Goal: Task Accomplishment & Management: Use online tool/utility

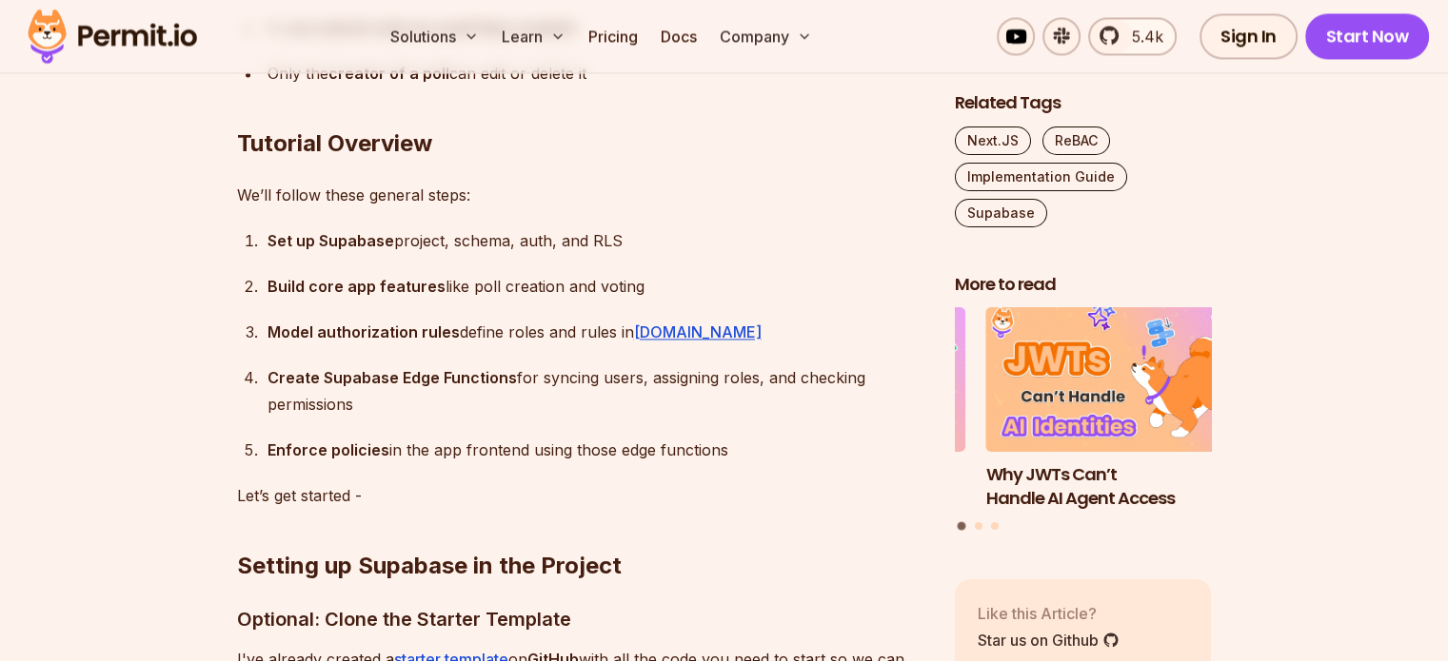
scroll to position [2910, 0]
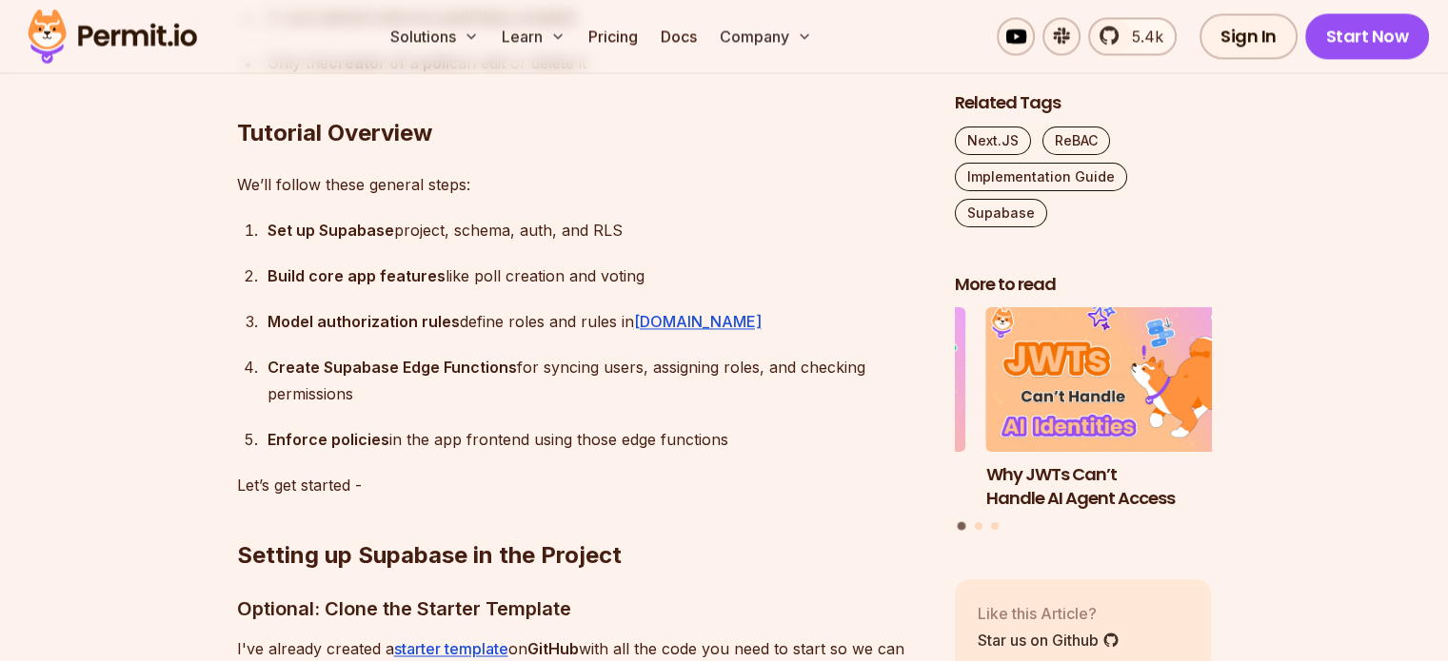
click at [158, 25] on img at bounding box center [112, 36] width 187 height 65
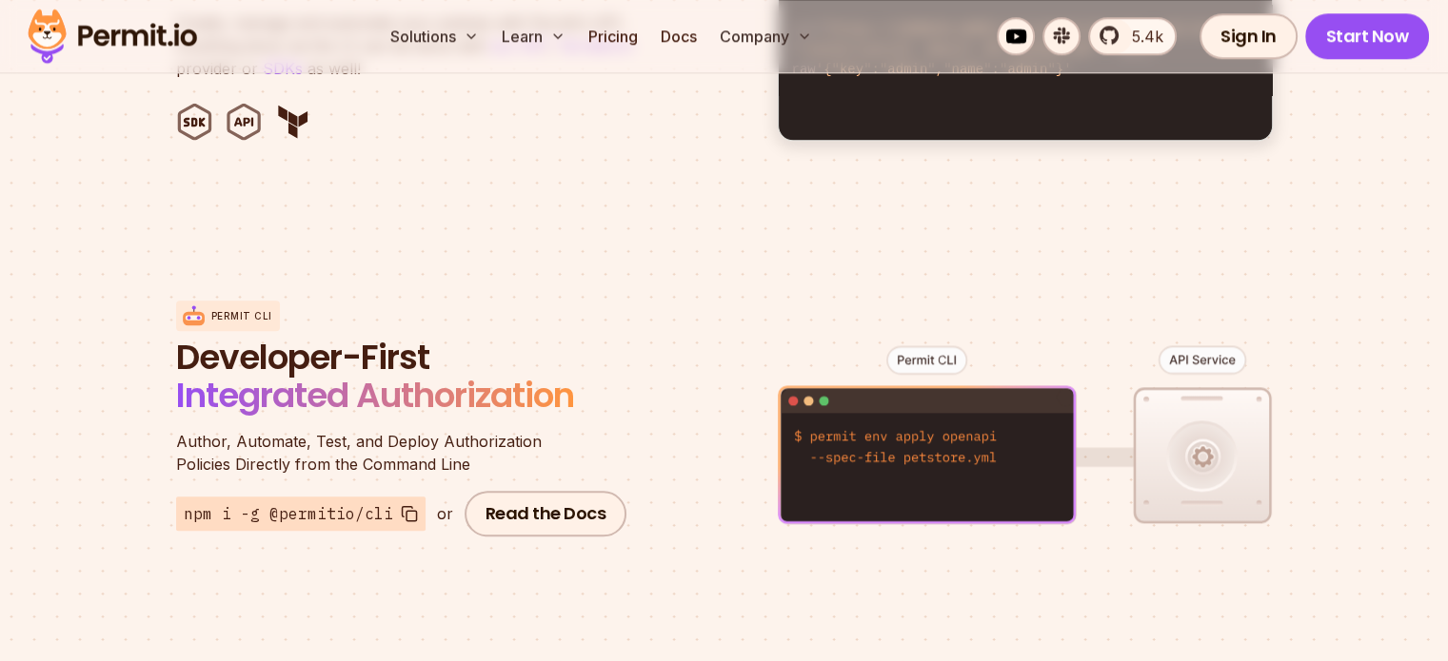
scroll to position [2139, 0]
click at [645, 42] on link "Pricing" at bounding box center [613, 36] width 65 height 38
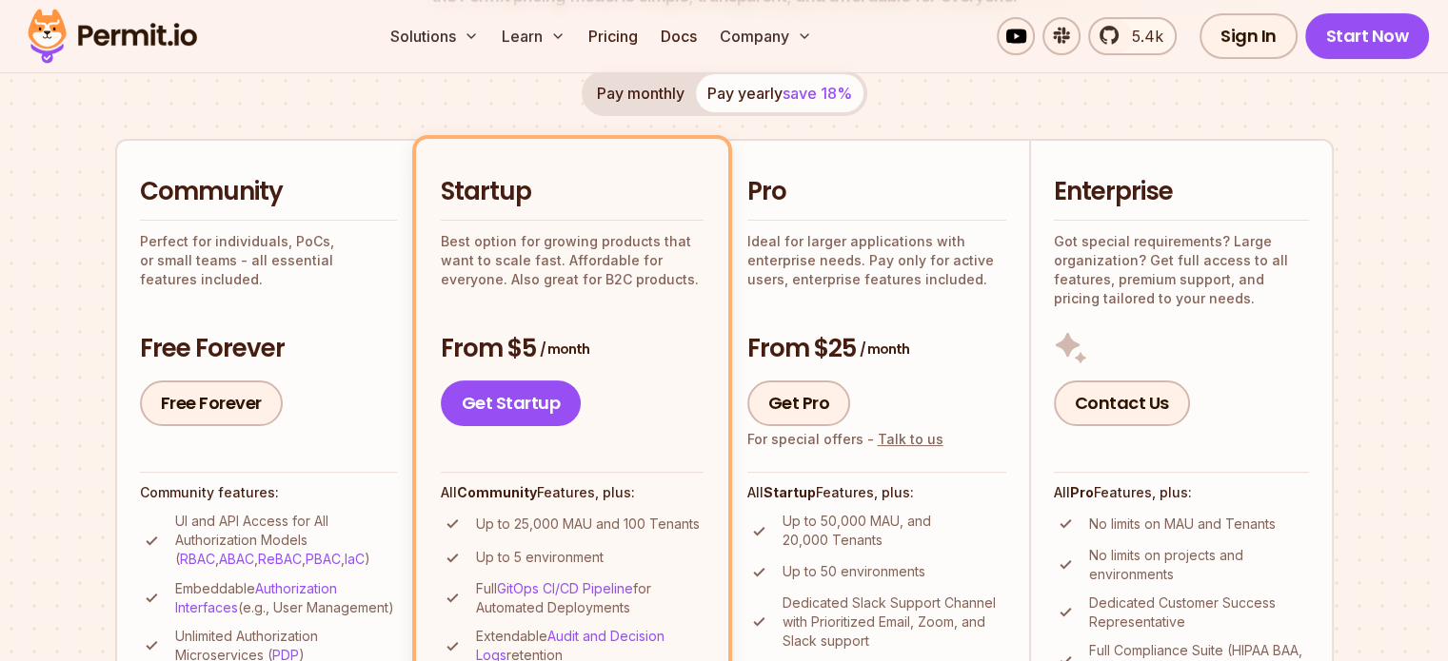
scroll to position [587, 0]
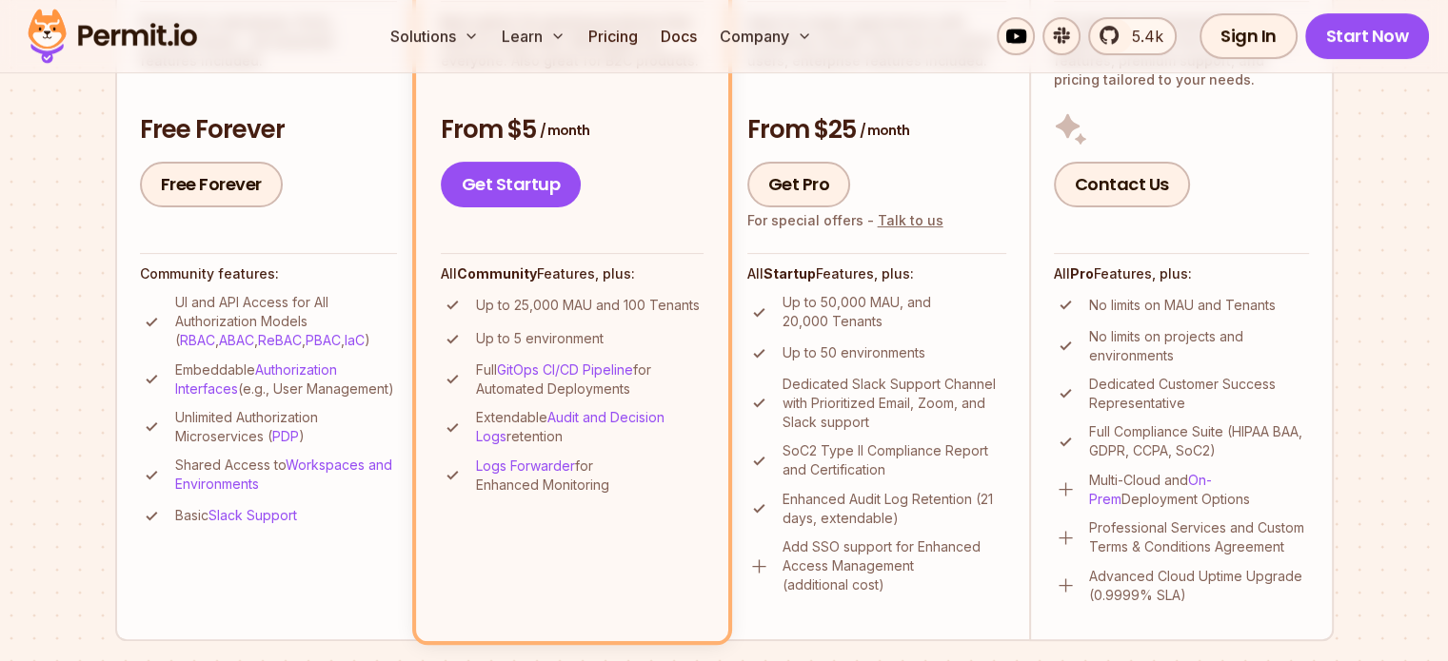
click at [1363, 59] on div "Solutions Learn Pricing Docs Company 5.4k Sign In Start Now" at bounding box center [724, 36] width 1448 height 73
click at [1370, 28] on link "Start Now" at bounding box center [1367, 36] width 125 height 46
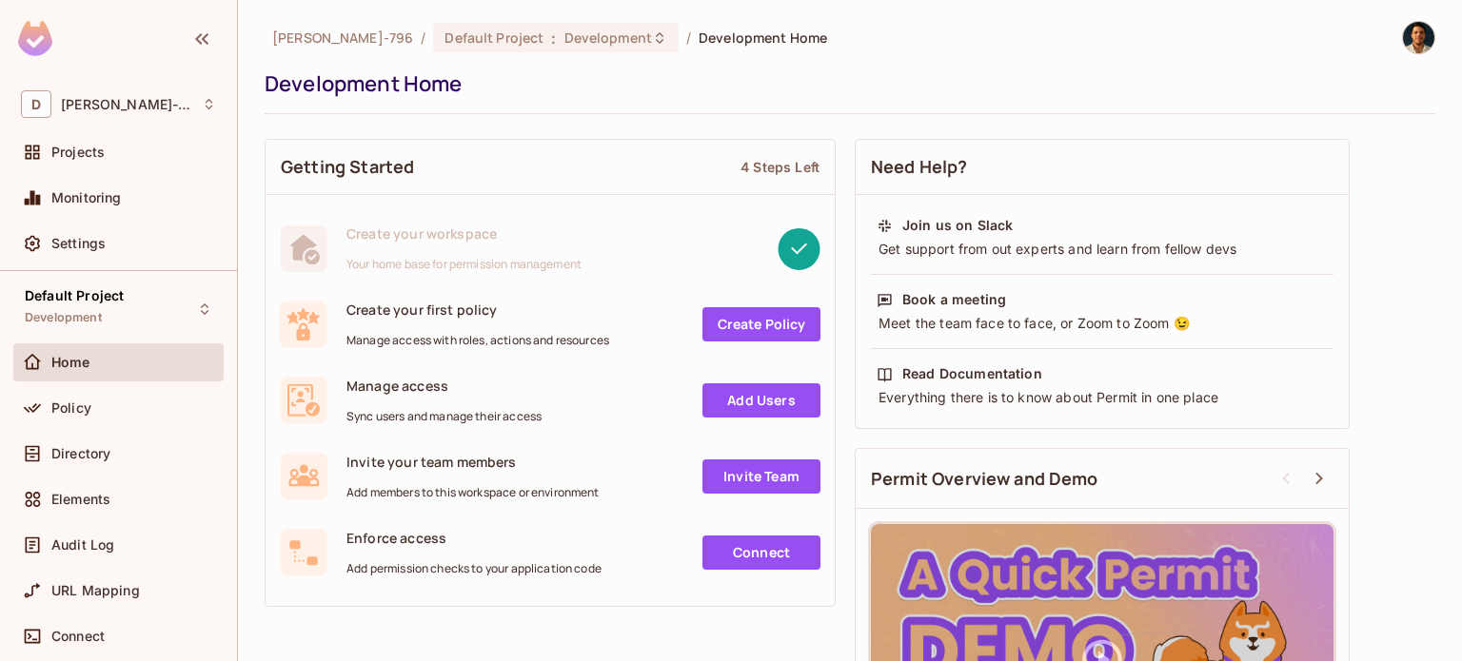
click at [770, 333] on link "Create Policy" at bounding box center [761, 324] width 118 height 34
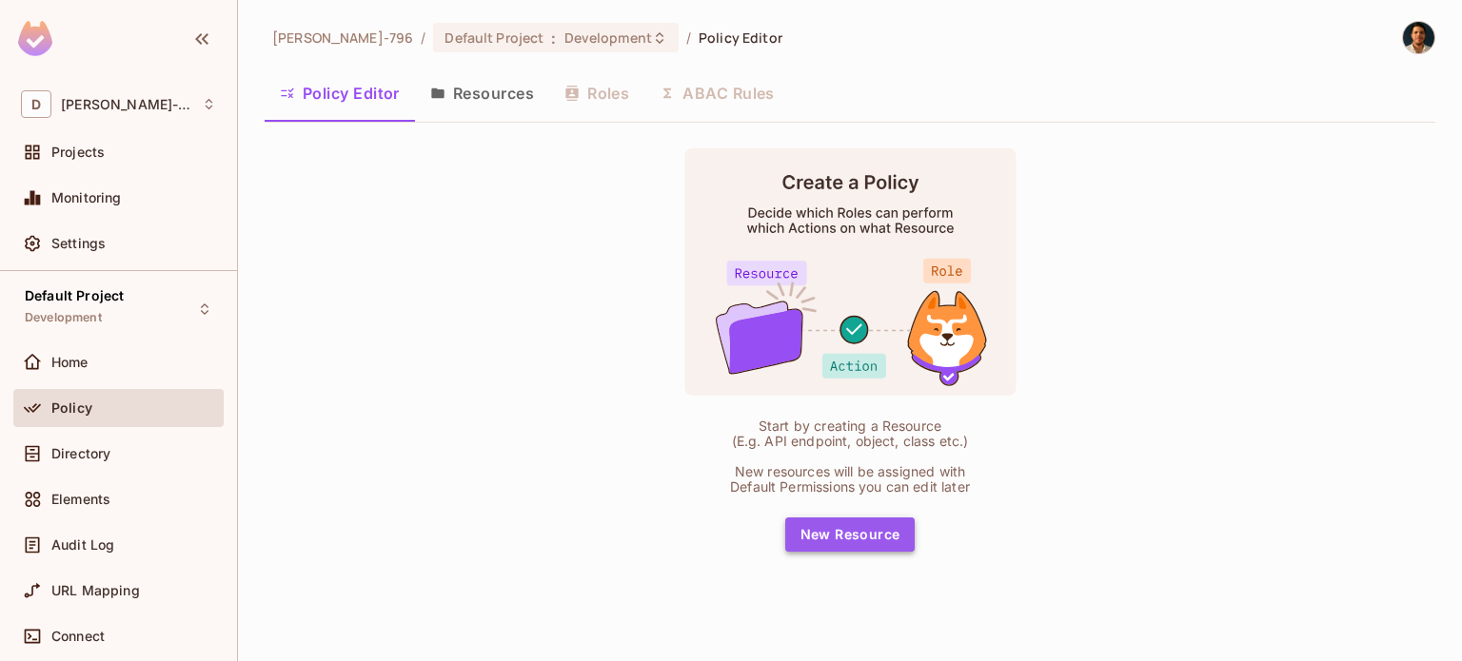
click at [870, 542] on button "New Resource" at bounding box center [850, 535] width 130 height 34
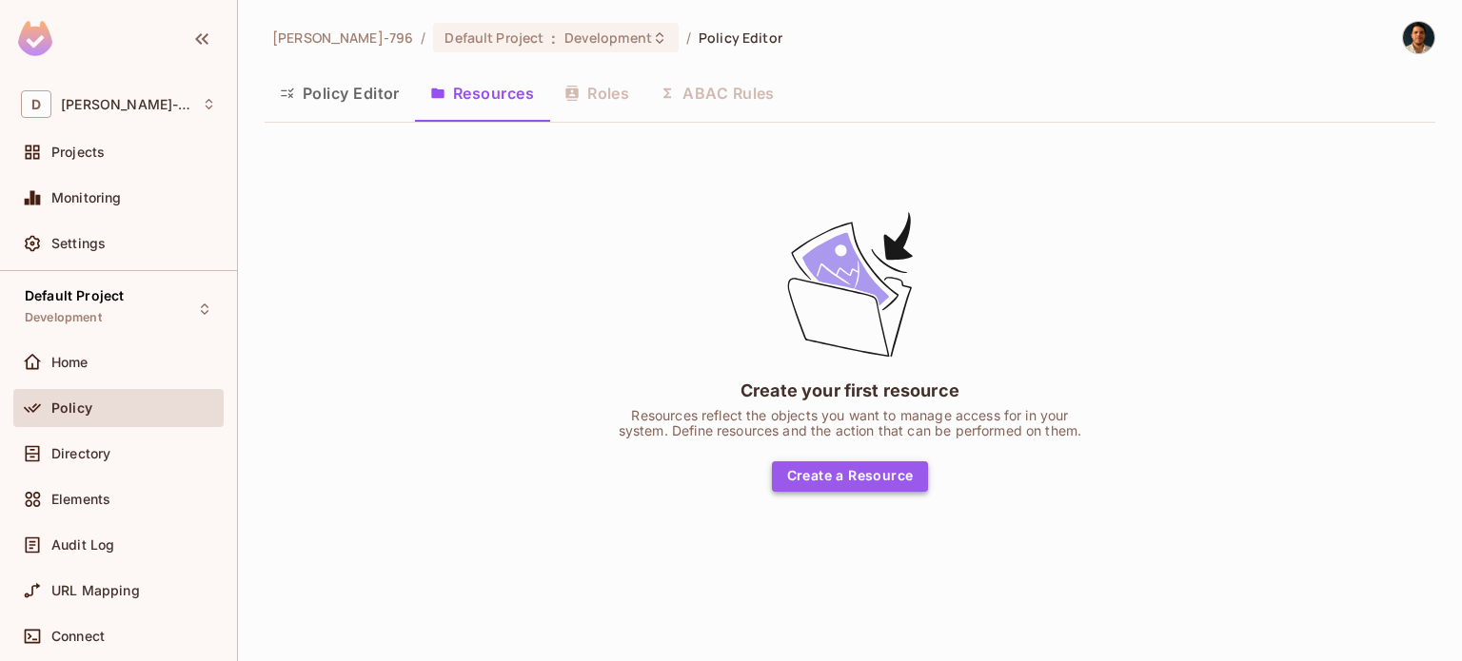
click at [880, 488] on button "Create a Resource" at bounding box center [850, 477] width 157 height 30
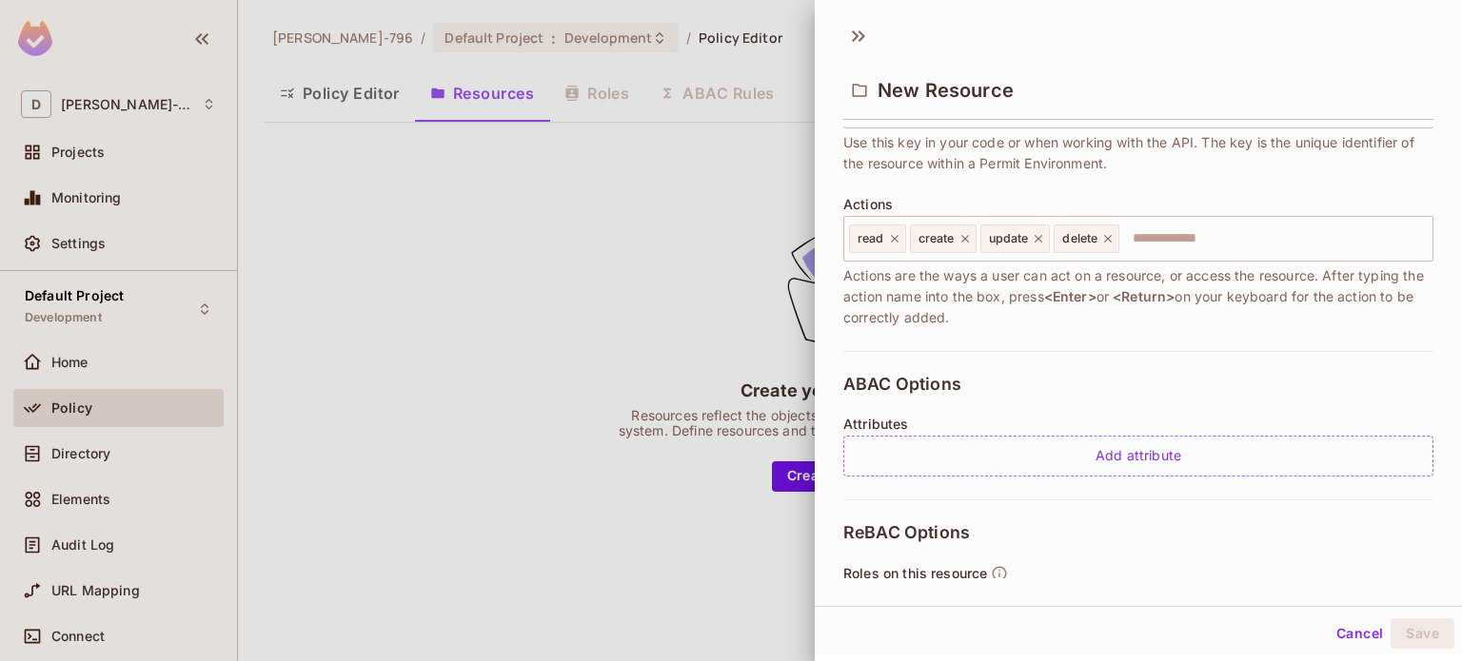
scroll to position [198, 0]
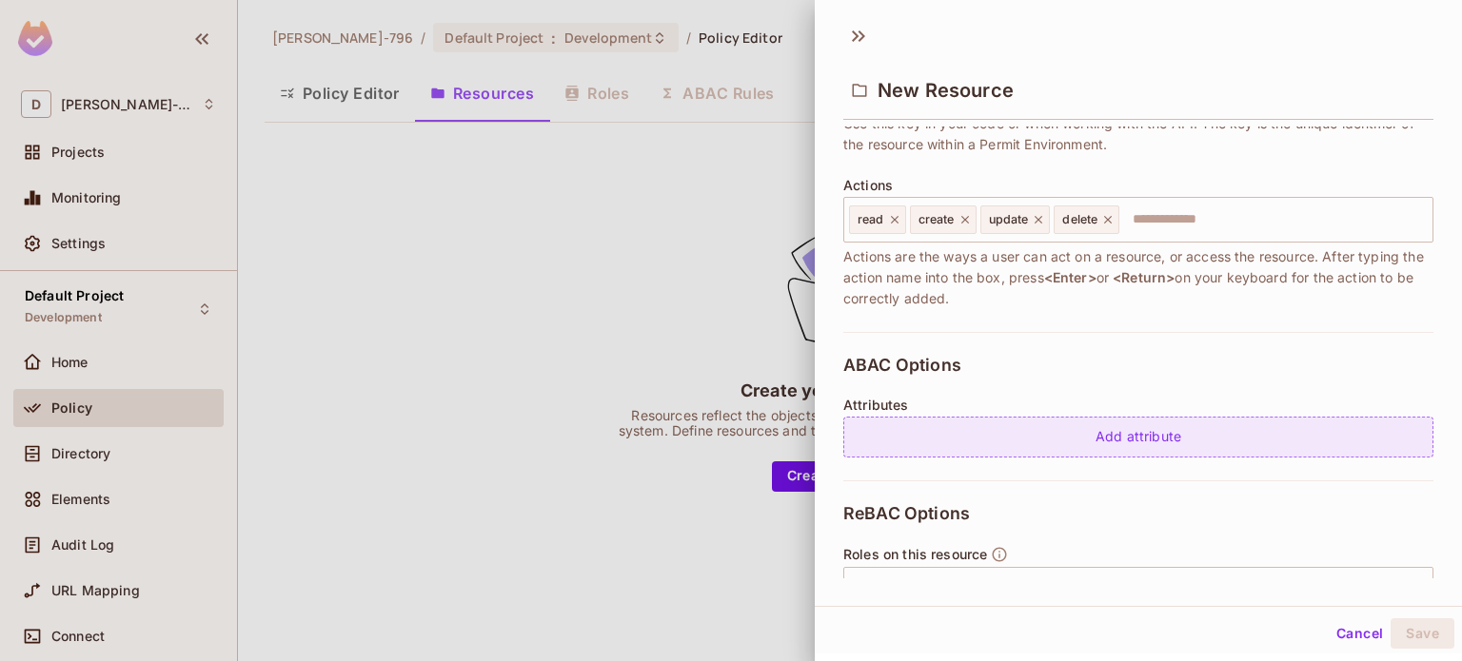
click at [997, 442] on div "Add attribute" at bounding box center [1138, 437] width 590 height 41
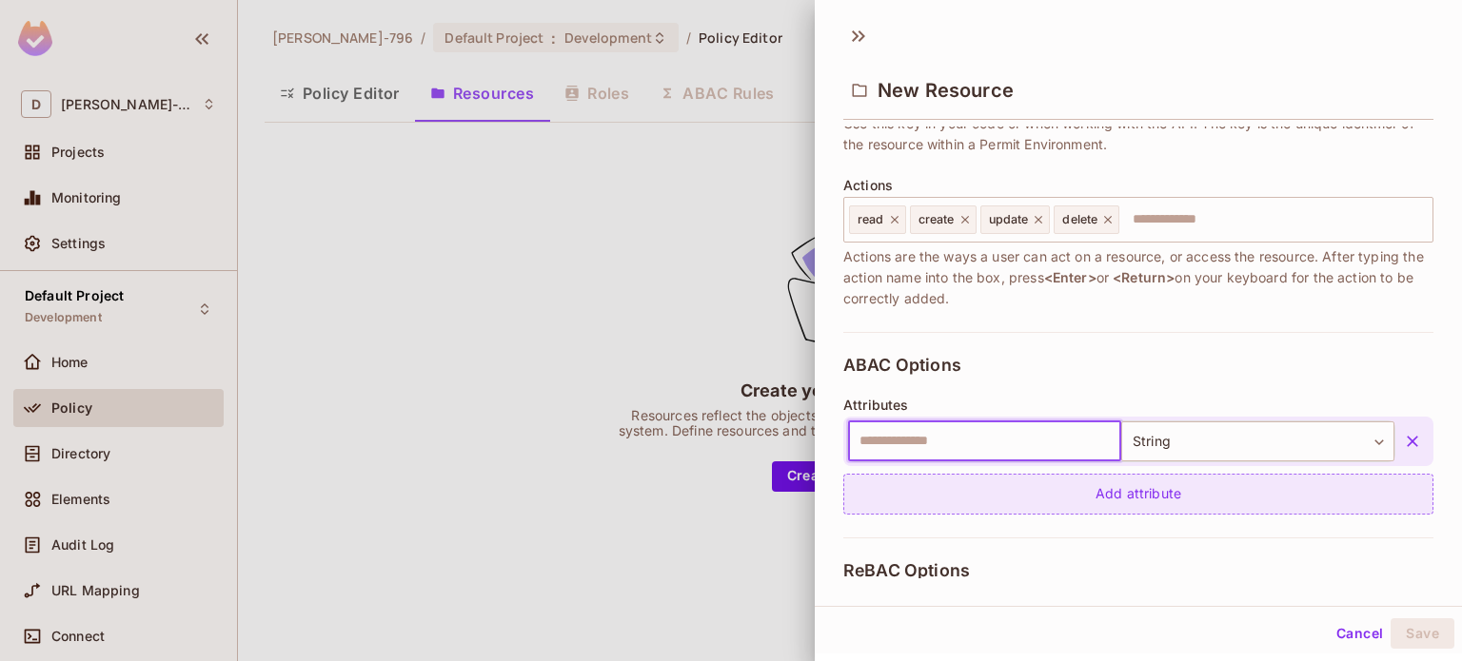
scroll to position [423, 0]
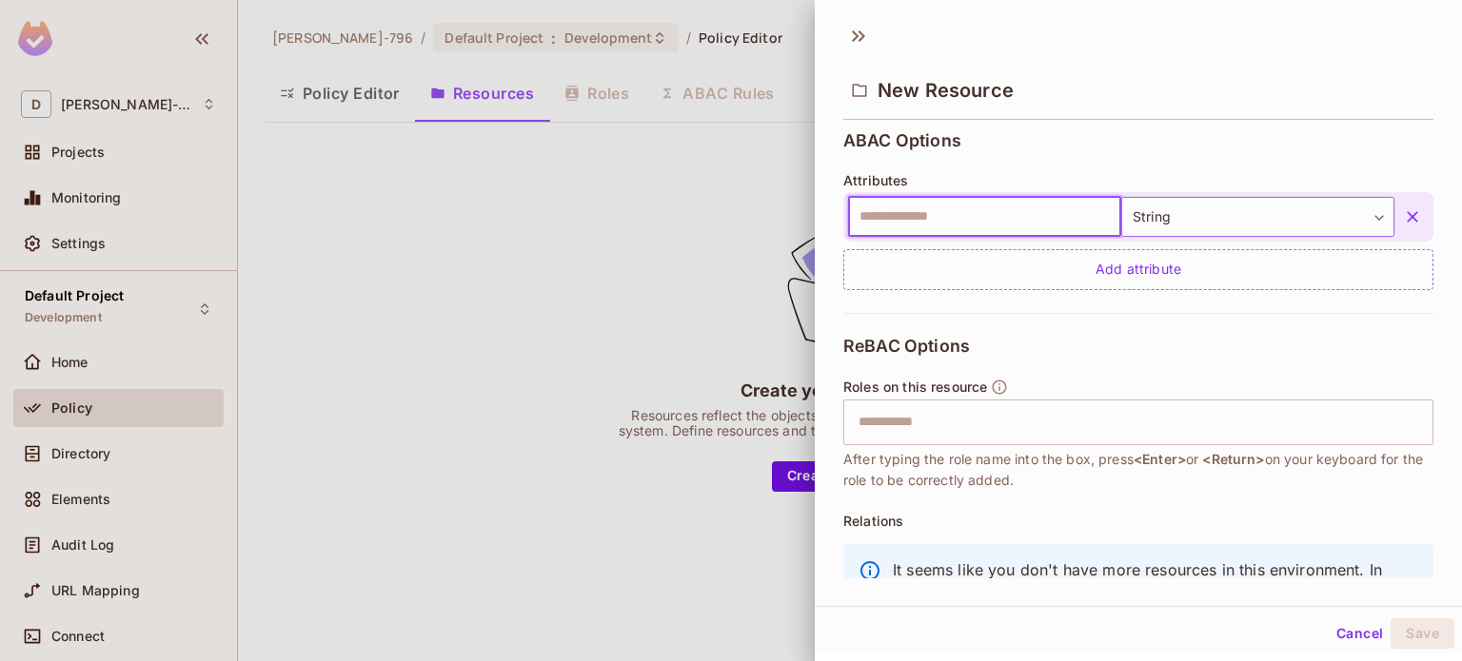
click at [1252, 209] on body "D [PERSON_NAME]-796 Projects Monitoring Settings Default Project Development Ho…" at bounding box center [731, 330] width 1462 height 661
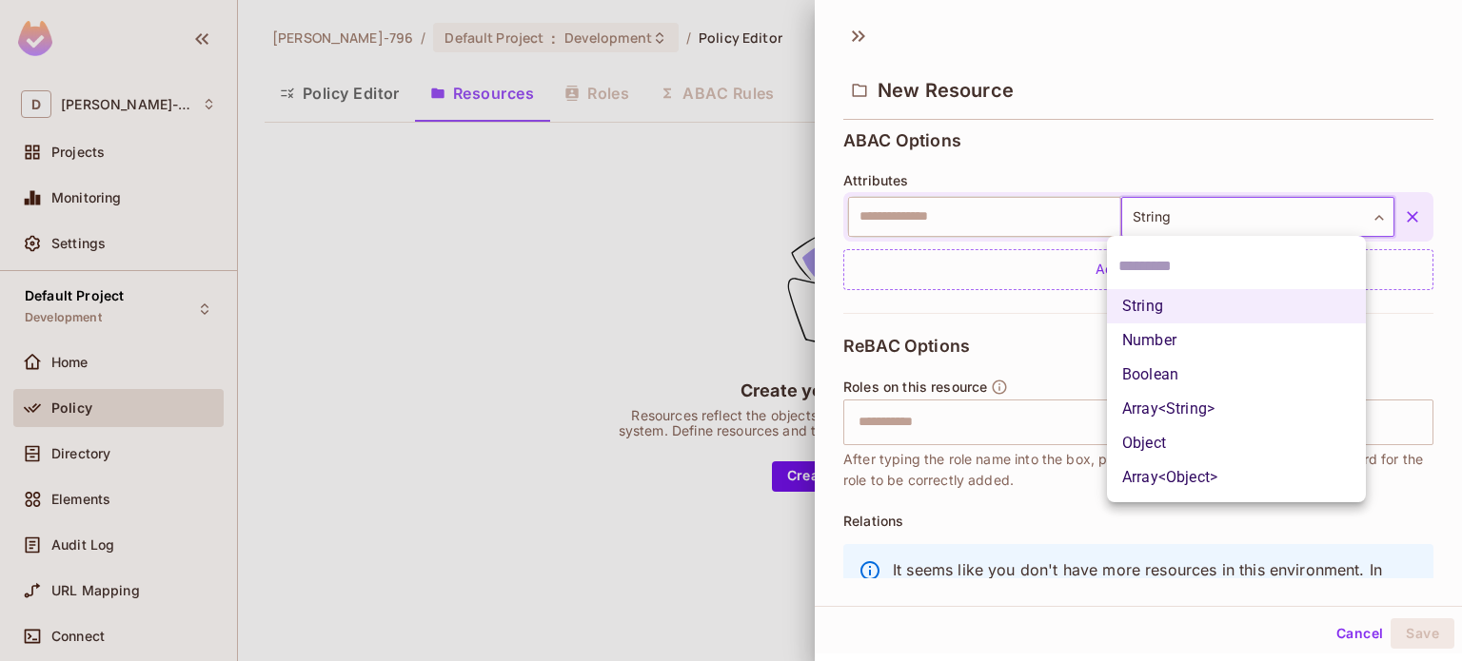
click at [1393, 214] on div at bounding box center [731, 330] width 1462 height 661
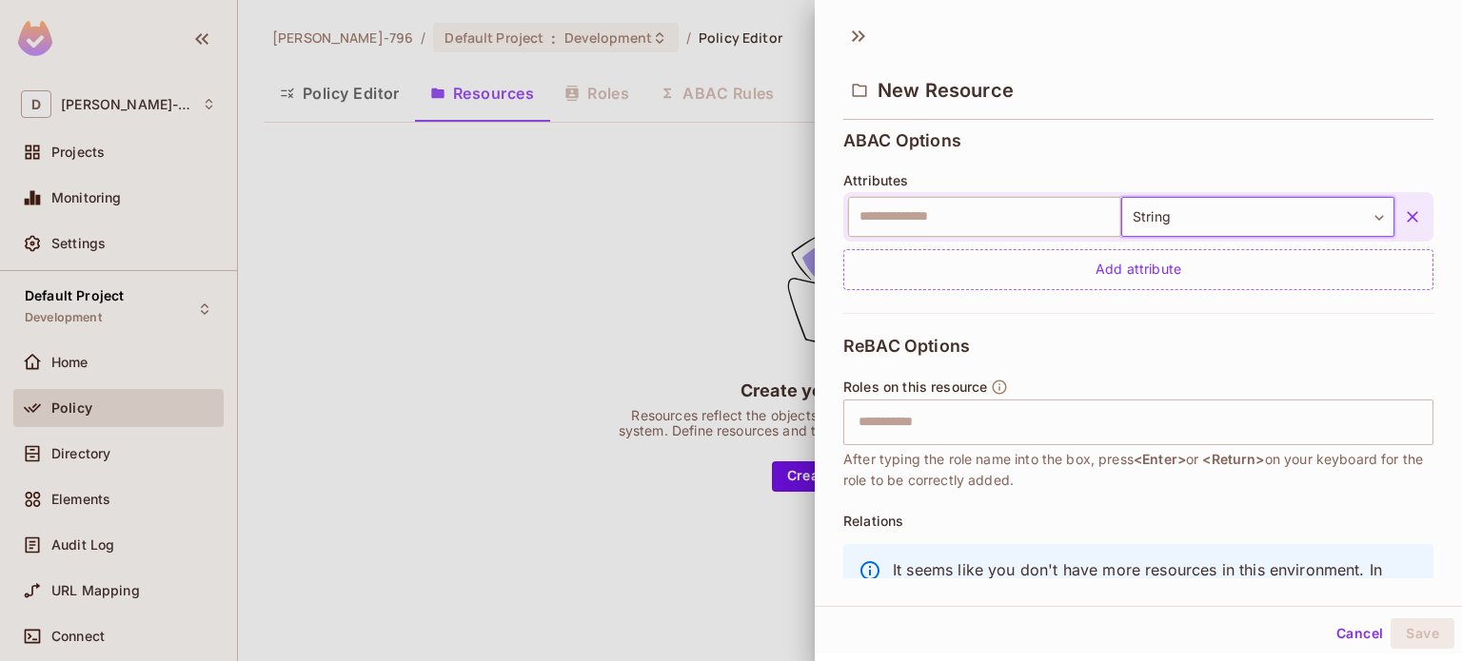
click at [1395, 214] on button "button" at bounding box center [1412, 217] width 34 height 34
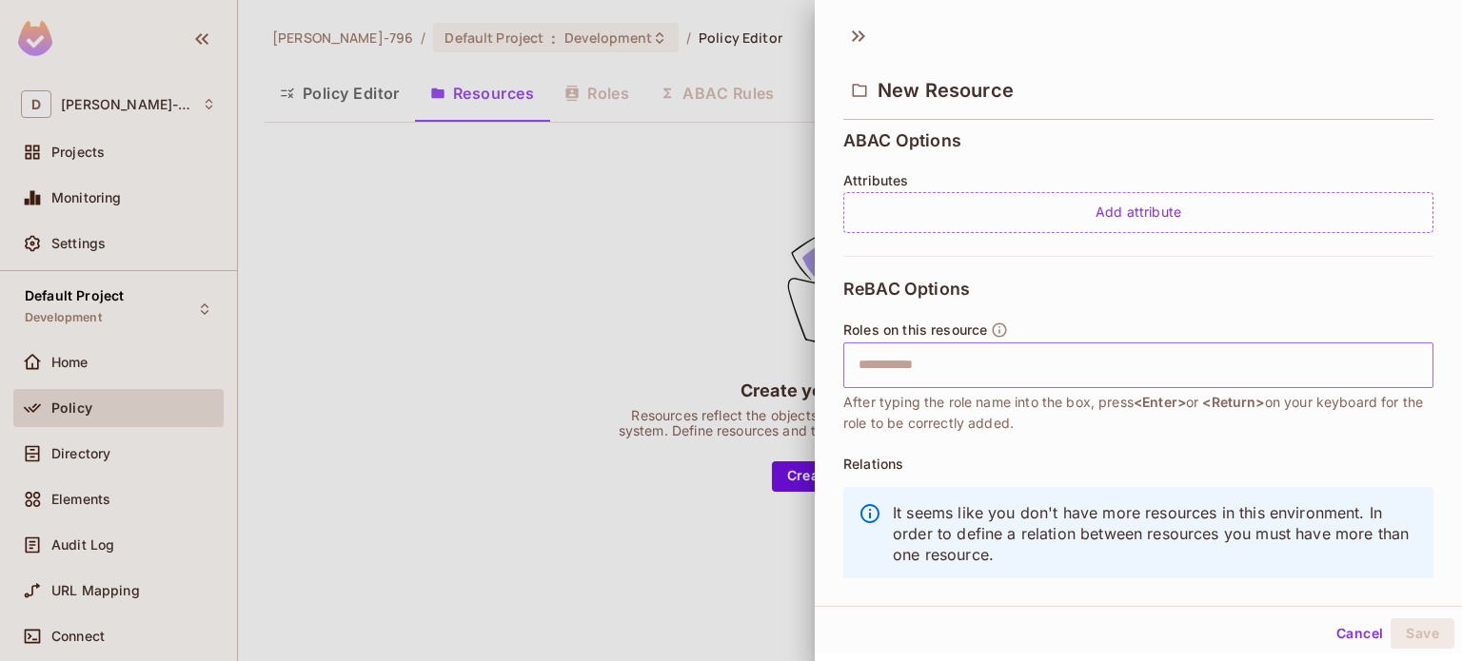
click at [1028, 384] on div "​" at bounding box center [1138, 366] width 590 height 46
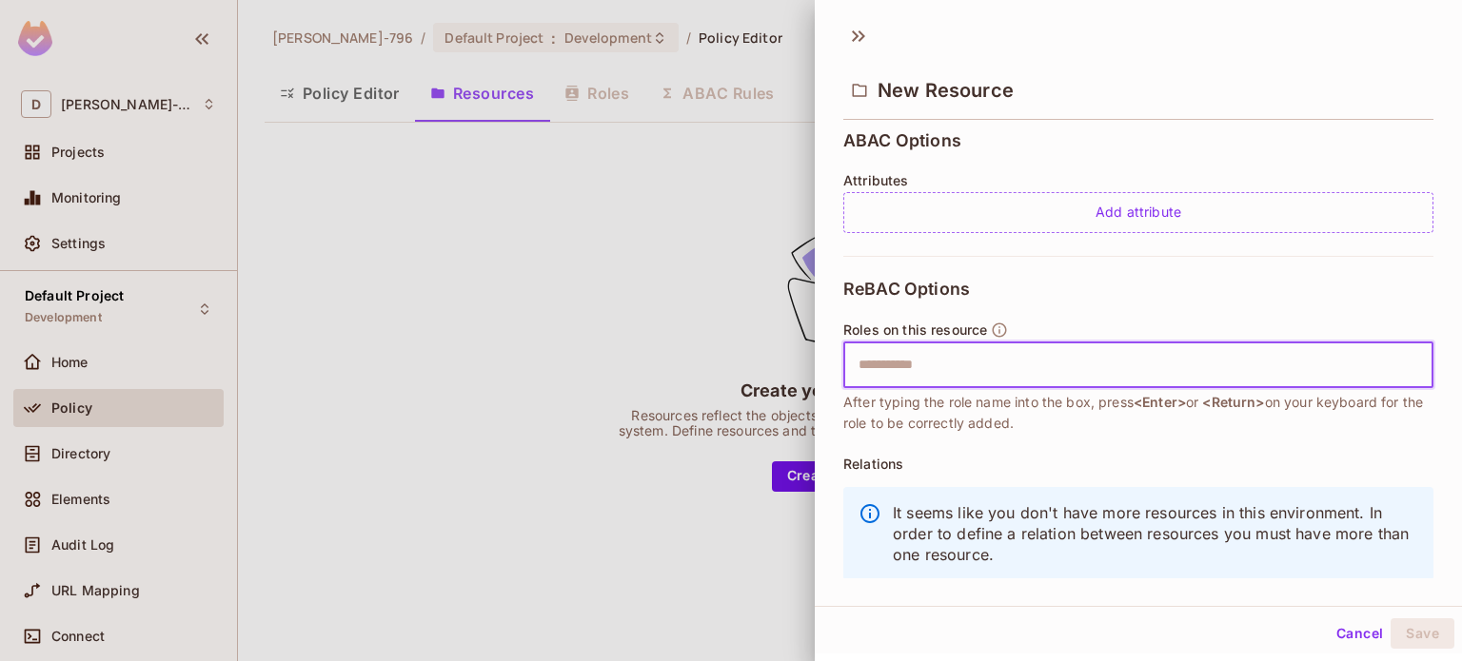
click at [985, 363] on input "text" at bounding box center [1136, 365] width 578 height 38
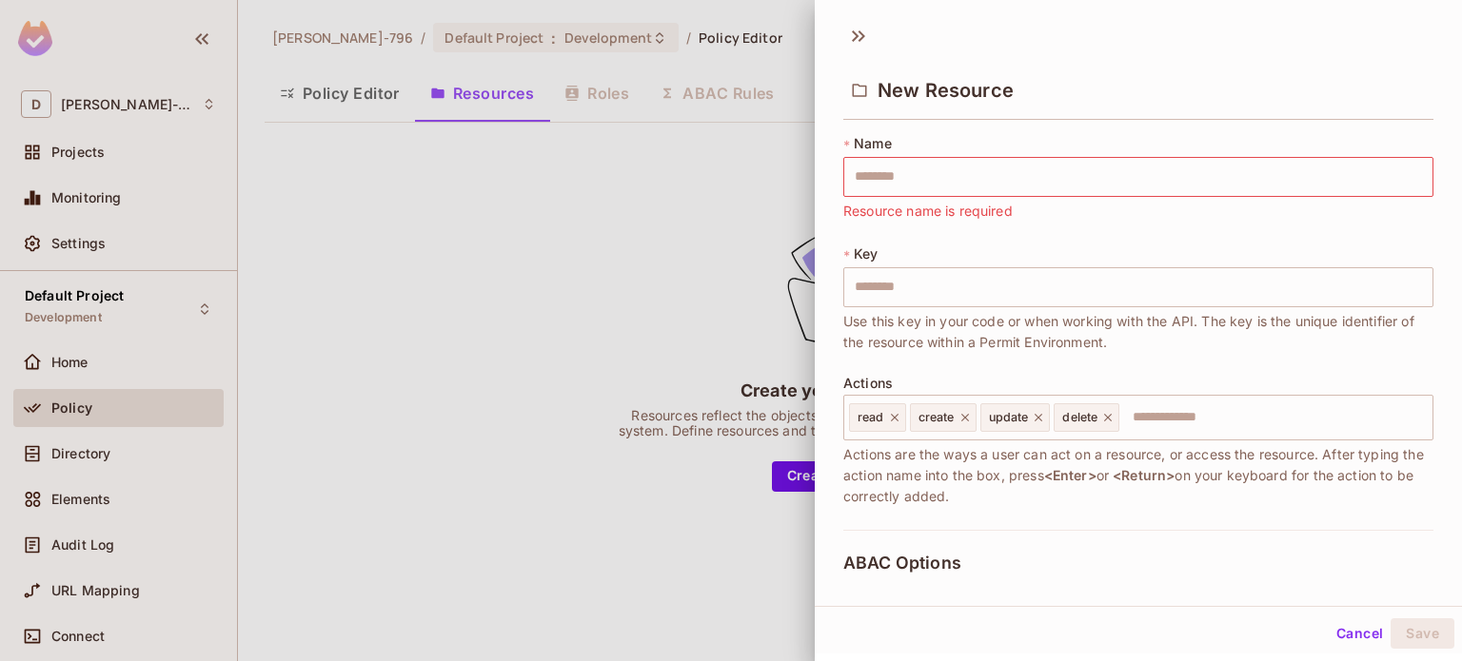
click at [681, 315] on div at bounding box center [731, 330] width 1462 height 661
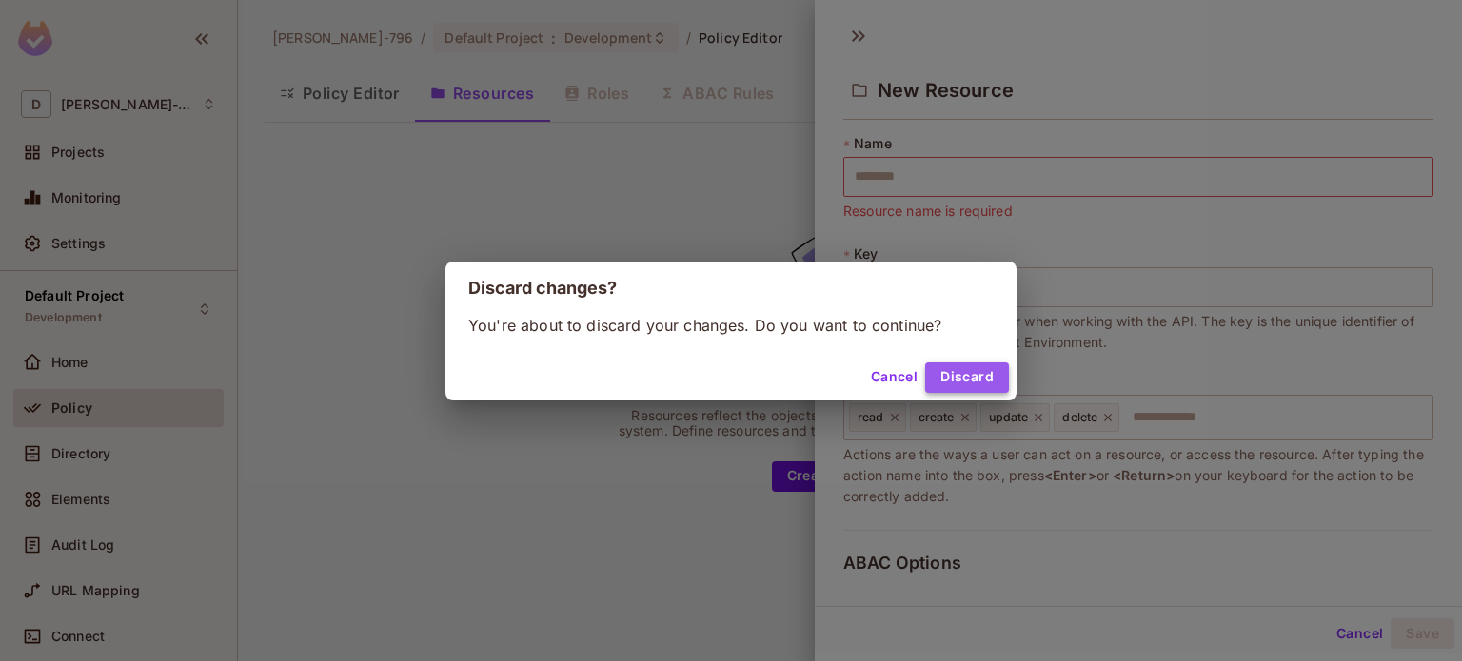
click at [982, 368] on button "Discard" at bounding box center [967, 378] width 84 height 30
